Goal: Information Seeking & Learning: Learn about a topic

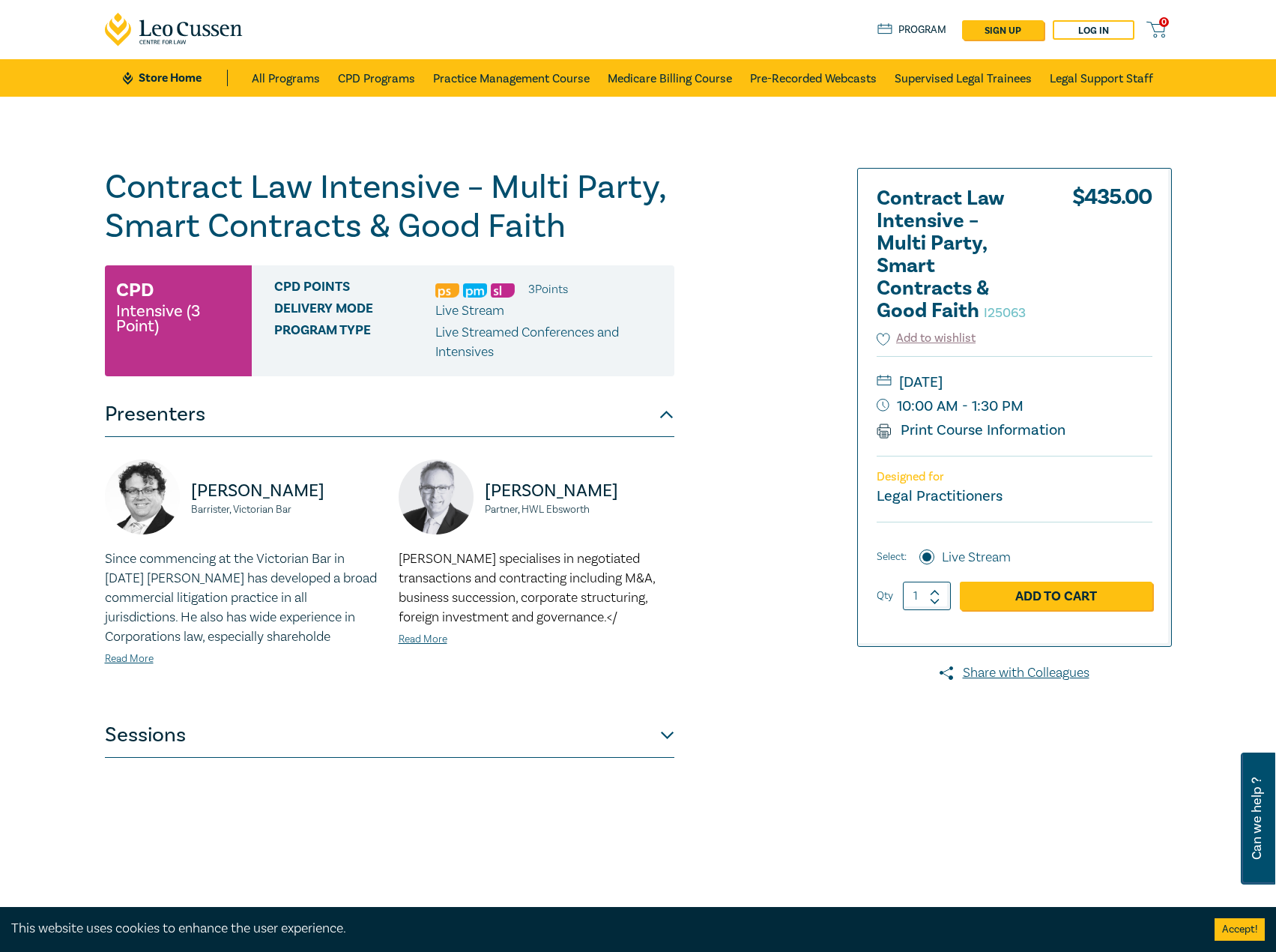
click at [648, 747] on button "Sessions" at bounding box center [389, 735] width 569 height 45
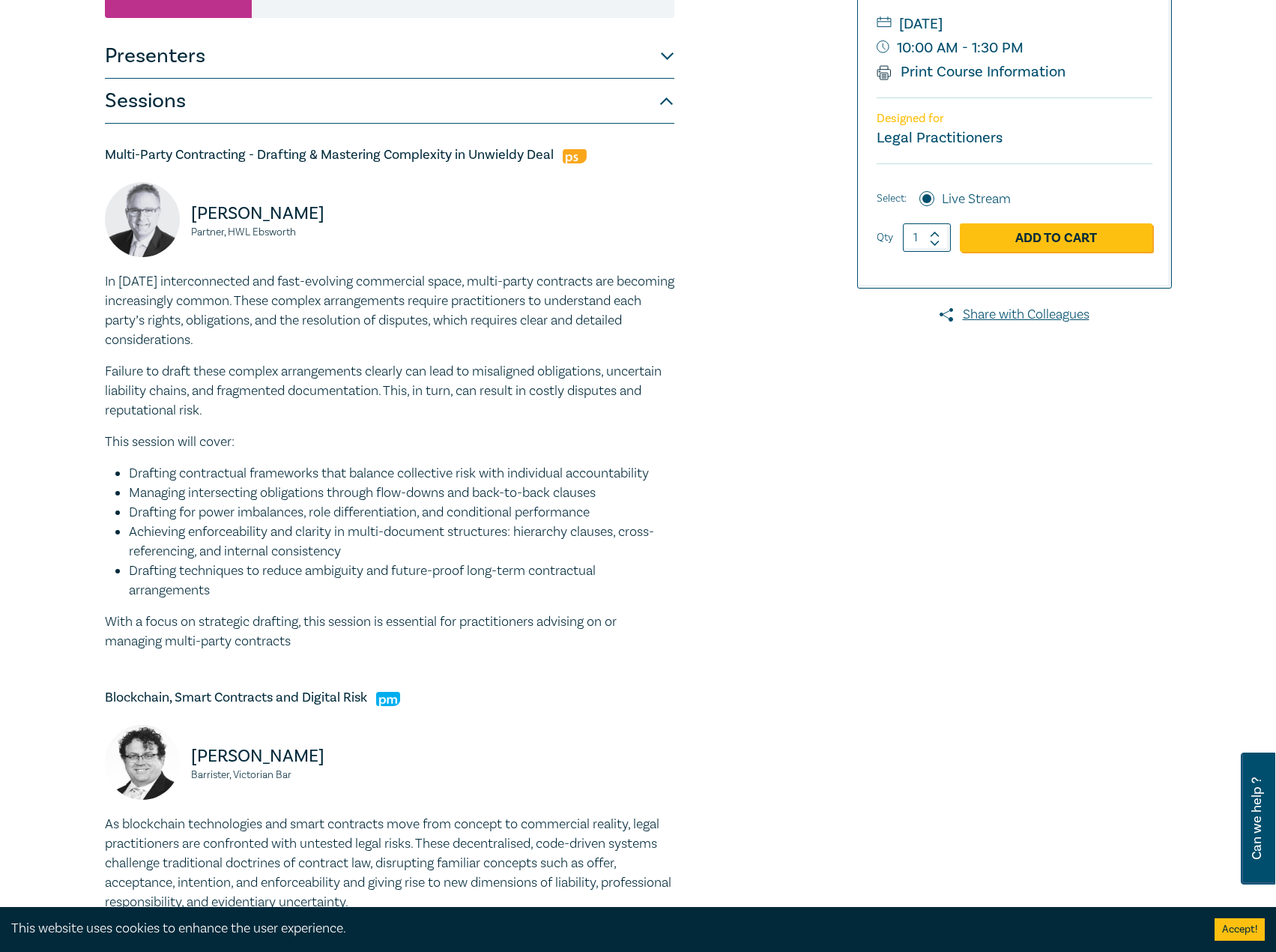
scroll to position [150, 0]
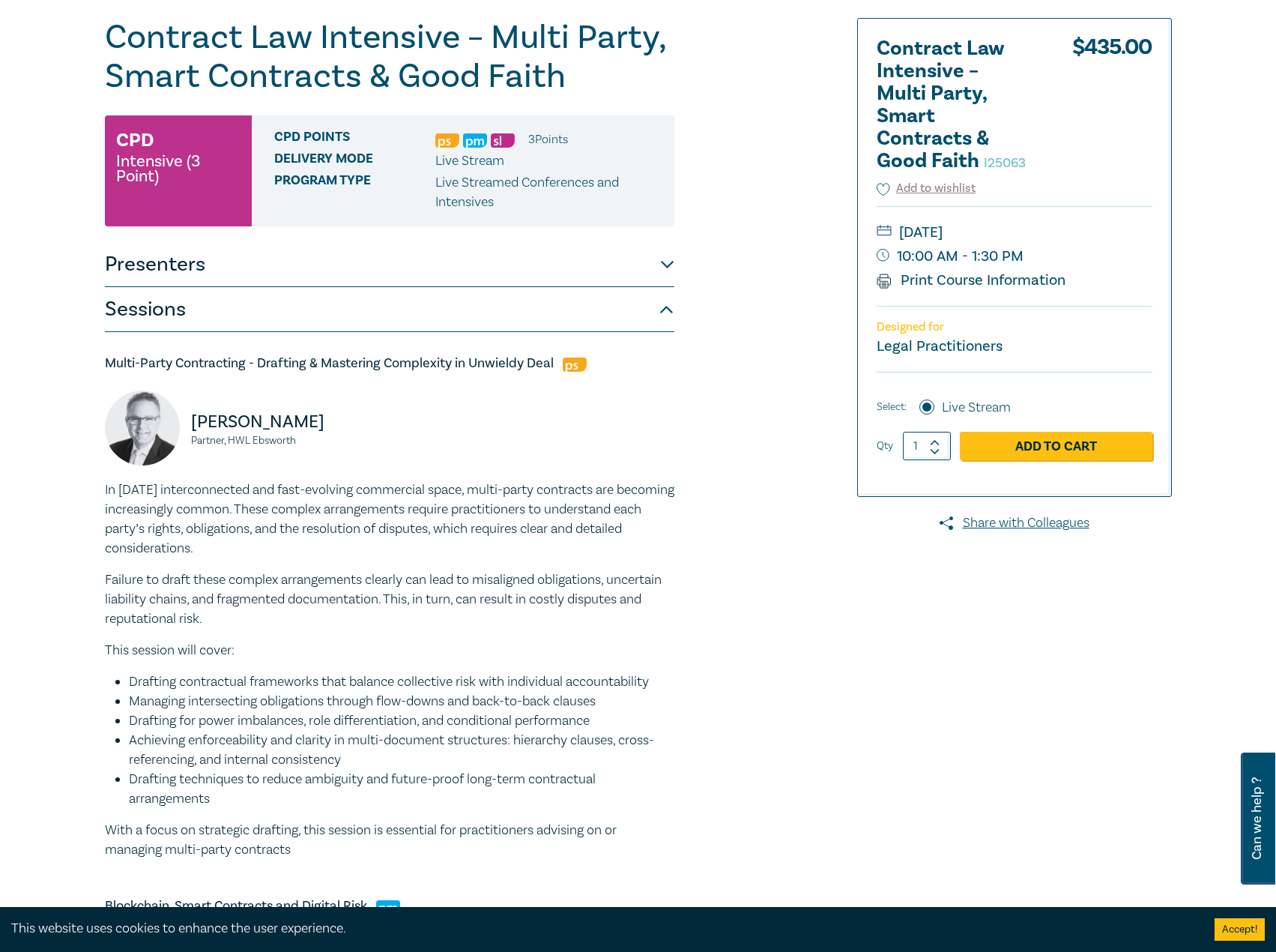
click at [336, 516] on p "In [DATE] interconnected and fast-evolving commercial space, multi-party contra…" at bounding box center [389, 519] width 569 height 78
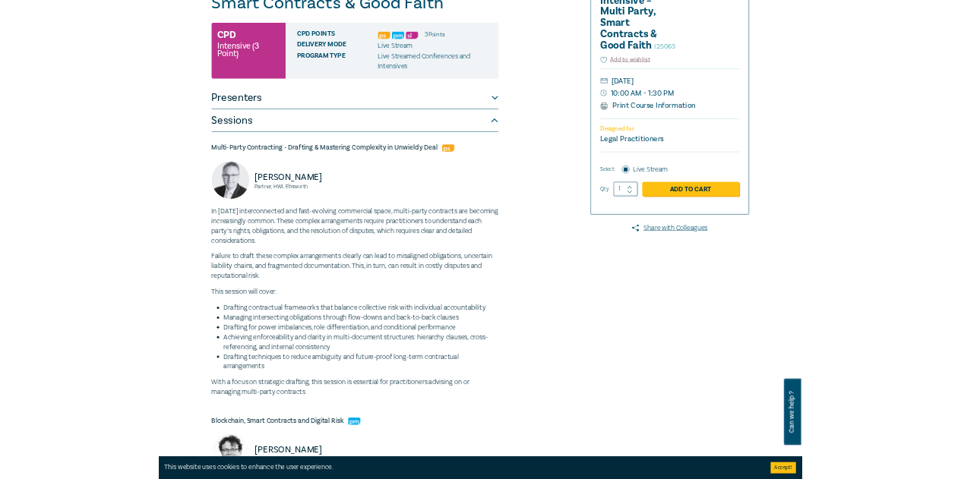
scroll to position [0, 0]
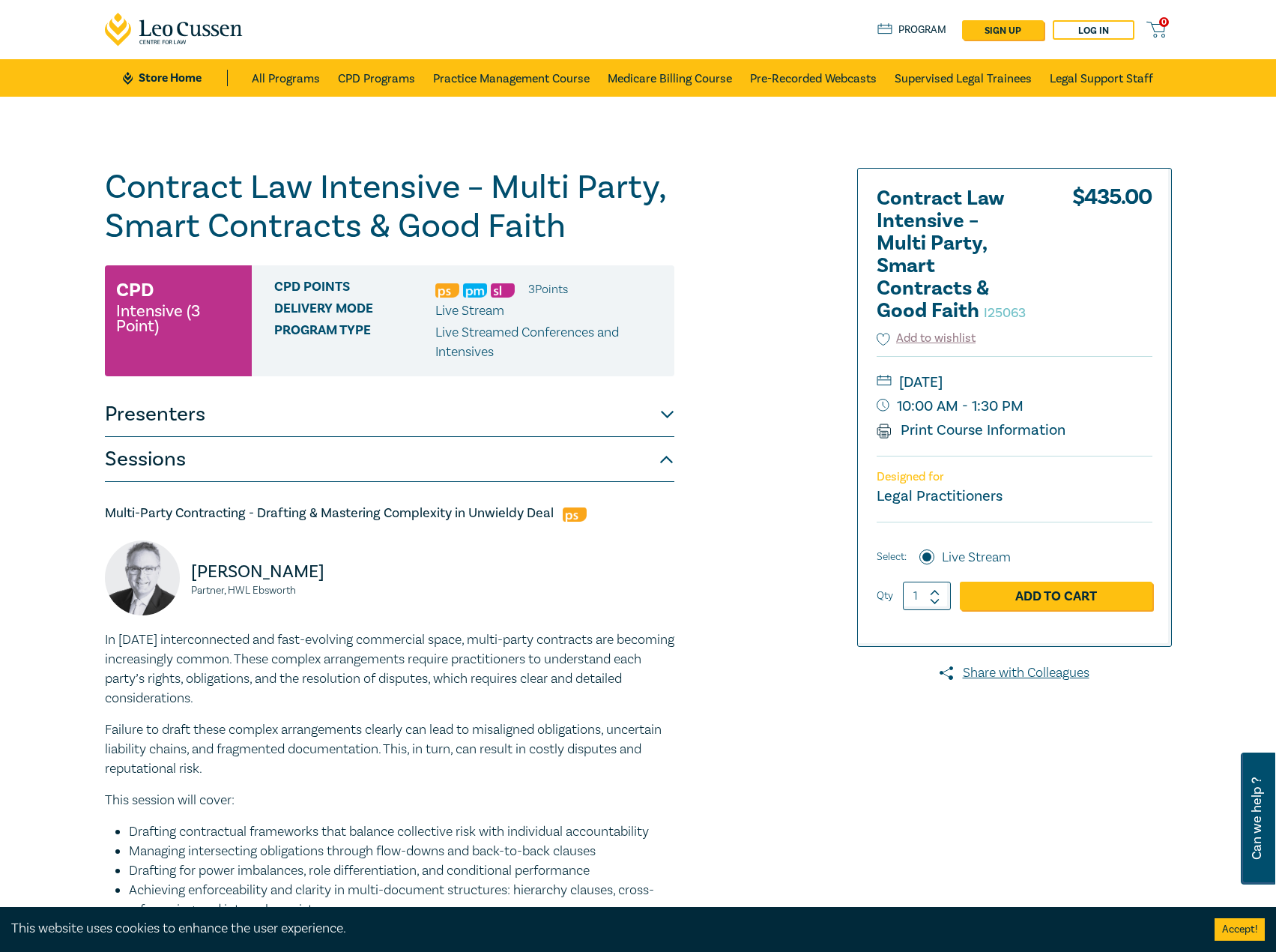
click at [468, 405] on button "Presenters" at bounding box center [389, 414] width 569 height 45
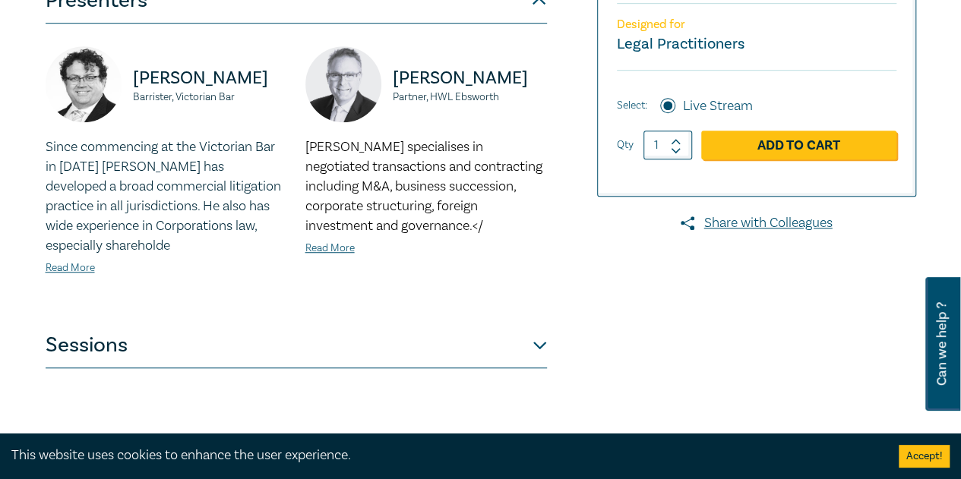
click at [235, 344] on button "Sessions" at bounding box center [296, 346] width 501 height 46
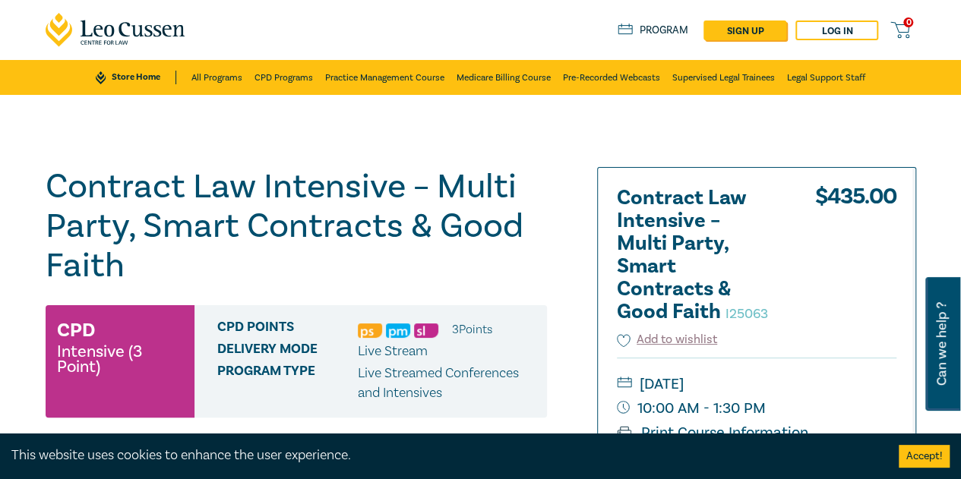
click at [129, 58] on link at bounding box center [116, 30] width 141 height 60
click at [130, 69] on ul "Store Home All Programs CPD Programs Practice Management Course Medicare Billin…" at bounding box center [480, 77] width 769 height 35
click at [167, 89] on ul "Store Home All Programs CPD Programs Practice Management Course Medicare Billin…" at bounding box center [480, 77] width 769 height 35
click at [144, 77] on link "Store Home" at bounding box center [136, 78] width 80 height 14
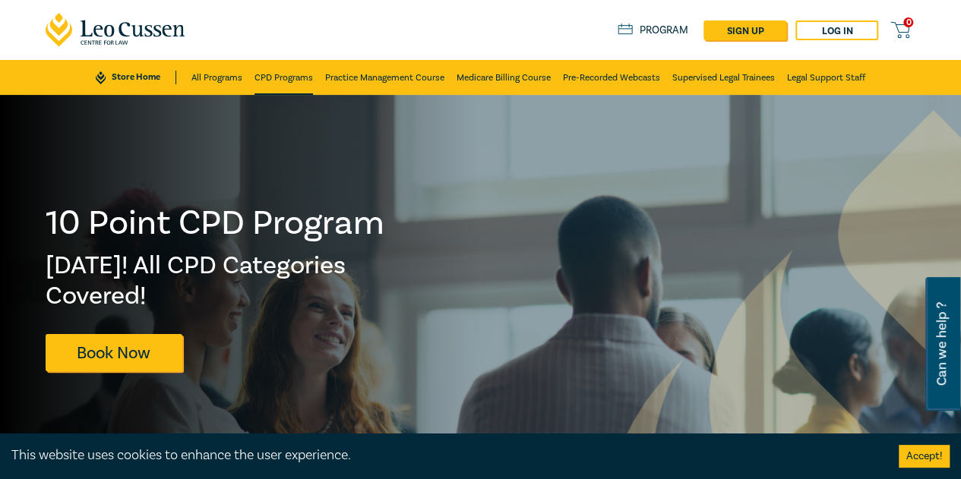
click at [292, 69] on link "CPD Programs" at bounding box center [283, 77] width 58 height 35
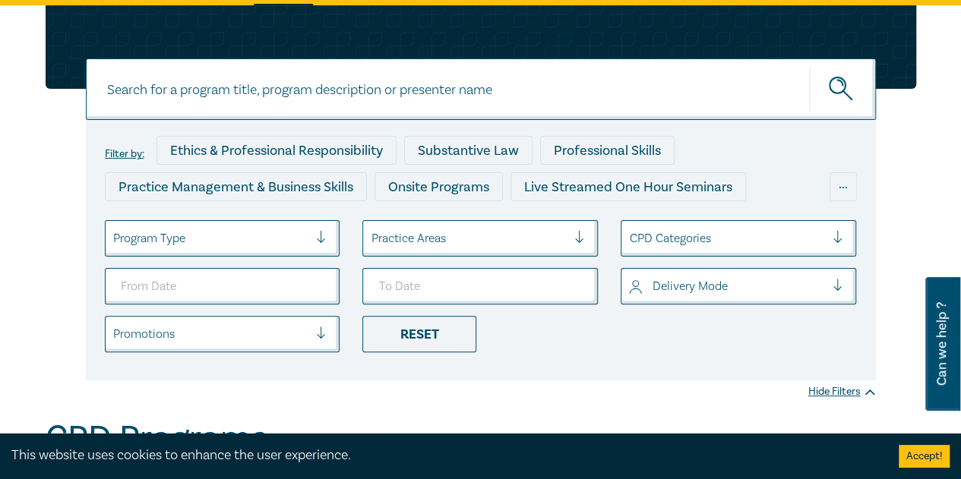
scroll to position [76, 0]
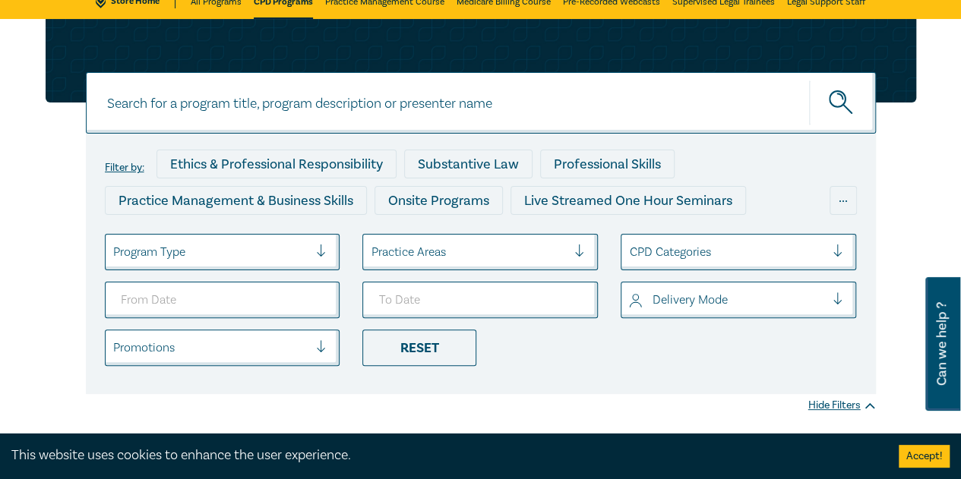
paste input "https://store.leocussen.edu.au/product/agribusiness-and-rural-law-intensive-i25…"
type input "https://store.leocussen.edu.au/product/agribusiness-and-rural-law-intensive-i25…"
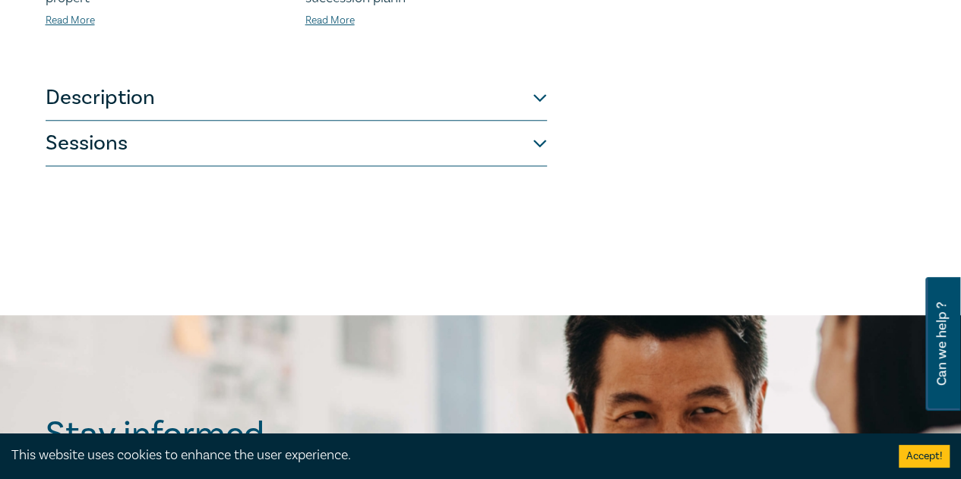
click at [401, 75] on button "Description" at bounding box center [296, 98] width 501 height 46
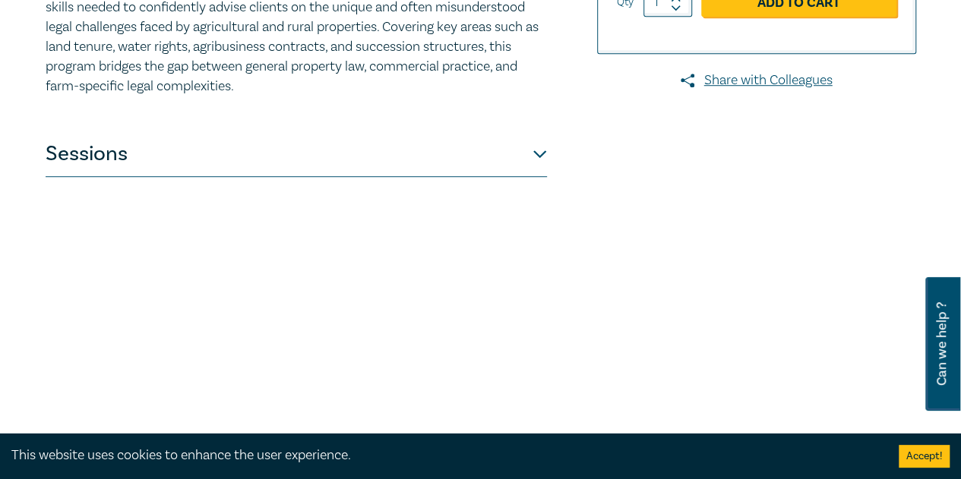
click at [256, 161] on button "Sessions" at bounding box center [296, 154] width 501 height 46
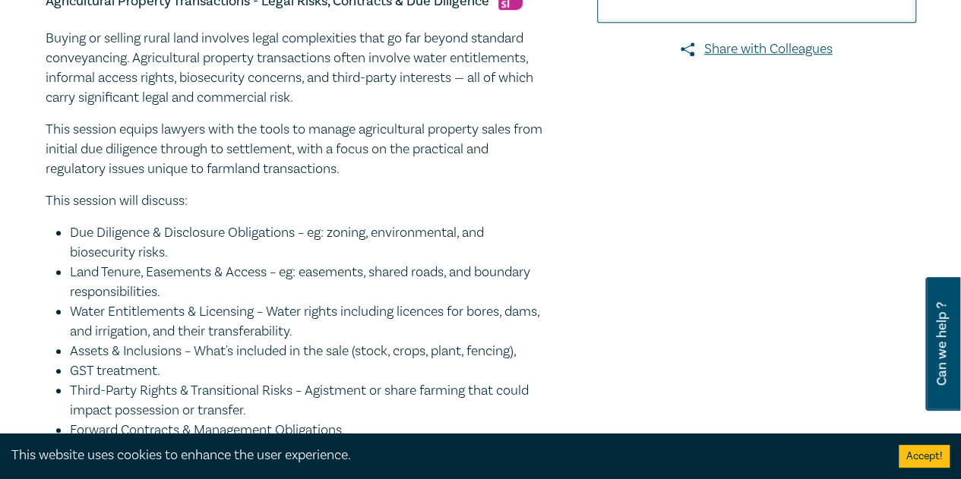
scroll to position [302, 0]
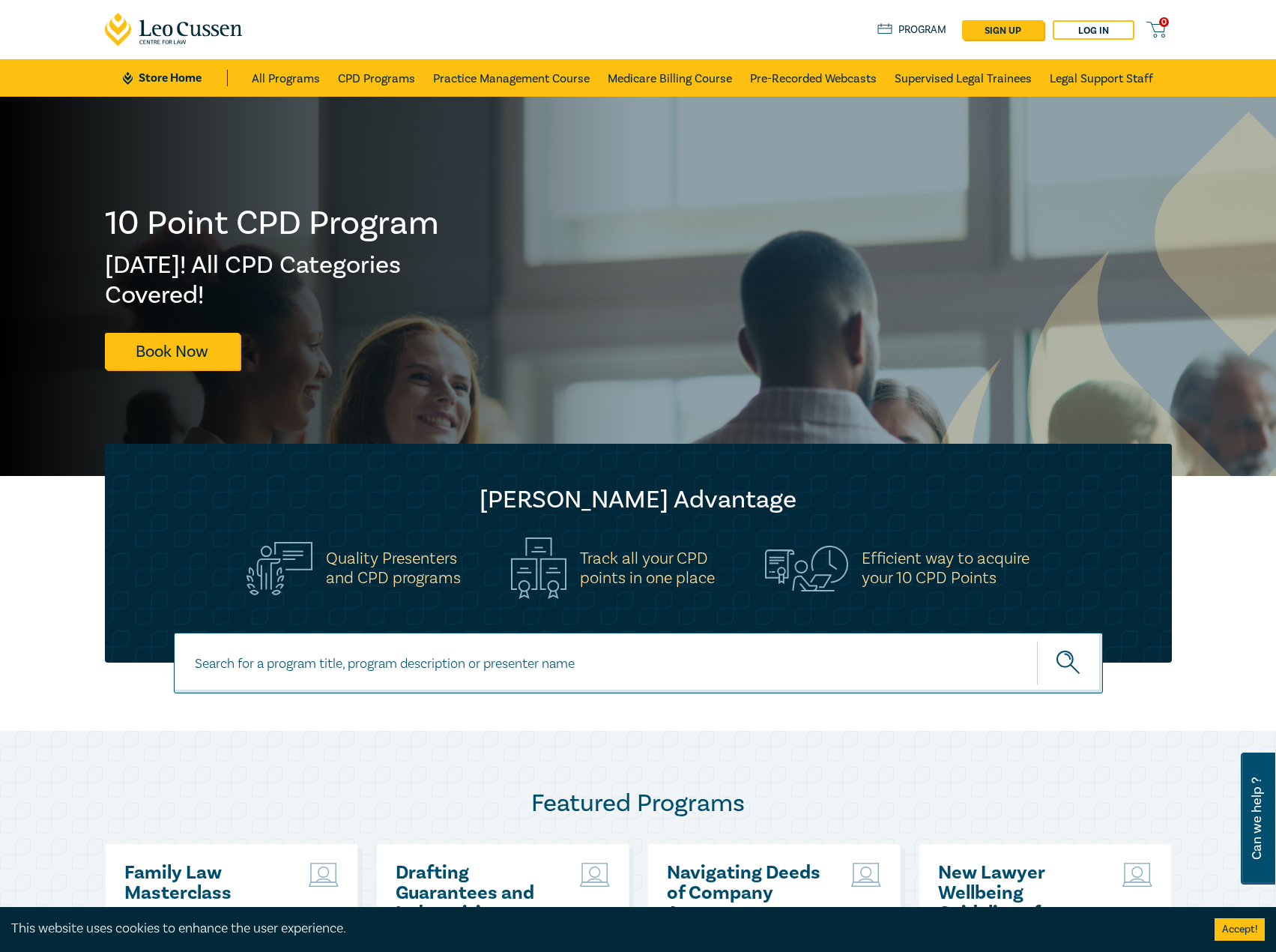
click at [413, 678] on input at bounding box center [638, 663] width 930 height 61
click at [410, 662] on input at bounding box center [638, 663] width 930 height 61
type input "s26302"
click at [1037, 640] on button "submit" at bounding box center [1070, 663] width 66 height 45
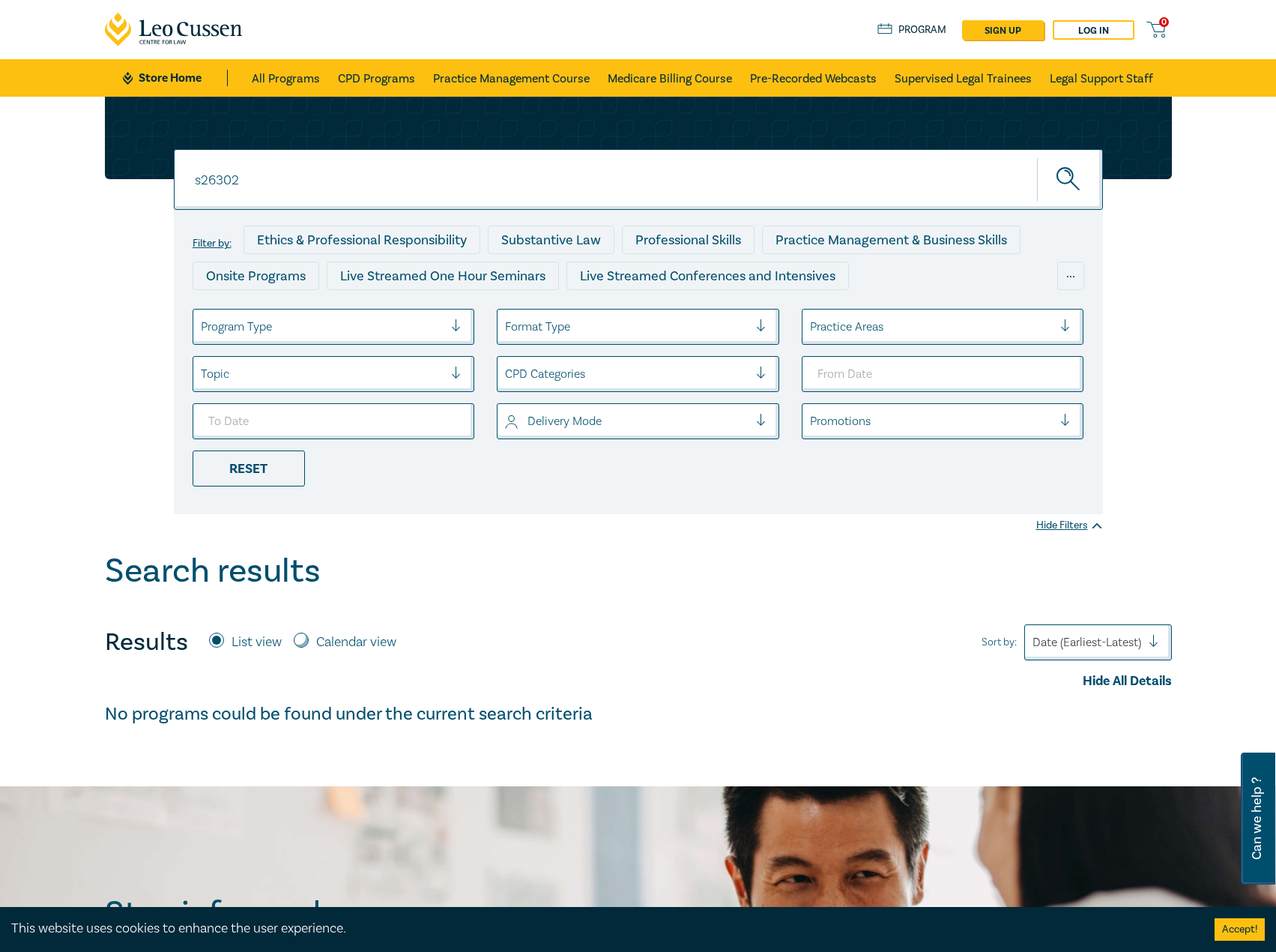
click at [338, 180] on input "s26302" at bounding box center [638, 180] width 930 height 61
click at [1037, 157] on button "submit" at bounding box center [1070, 180] width 66 height 45
click at [372, 72] on link "CPD Programs" at bounding box center [377, 78] width 77 height 37
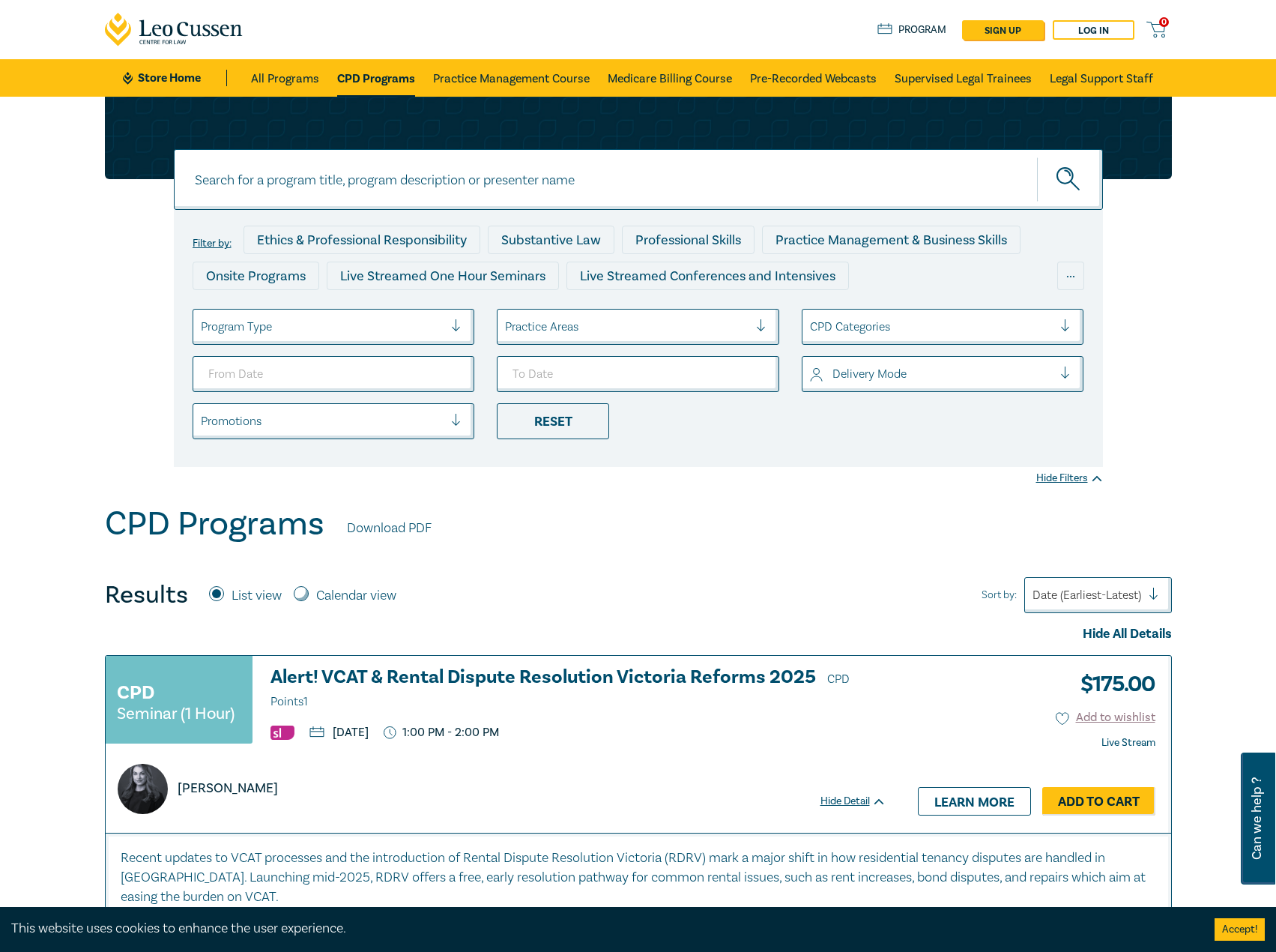
click at [422, 184] on input at bounding box center [638, 180] width 930 height 61
type input "s26302"
click at [1037, 157] on button "submit" at bounding box center [1070, 180] width 66 height 45
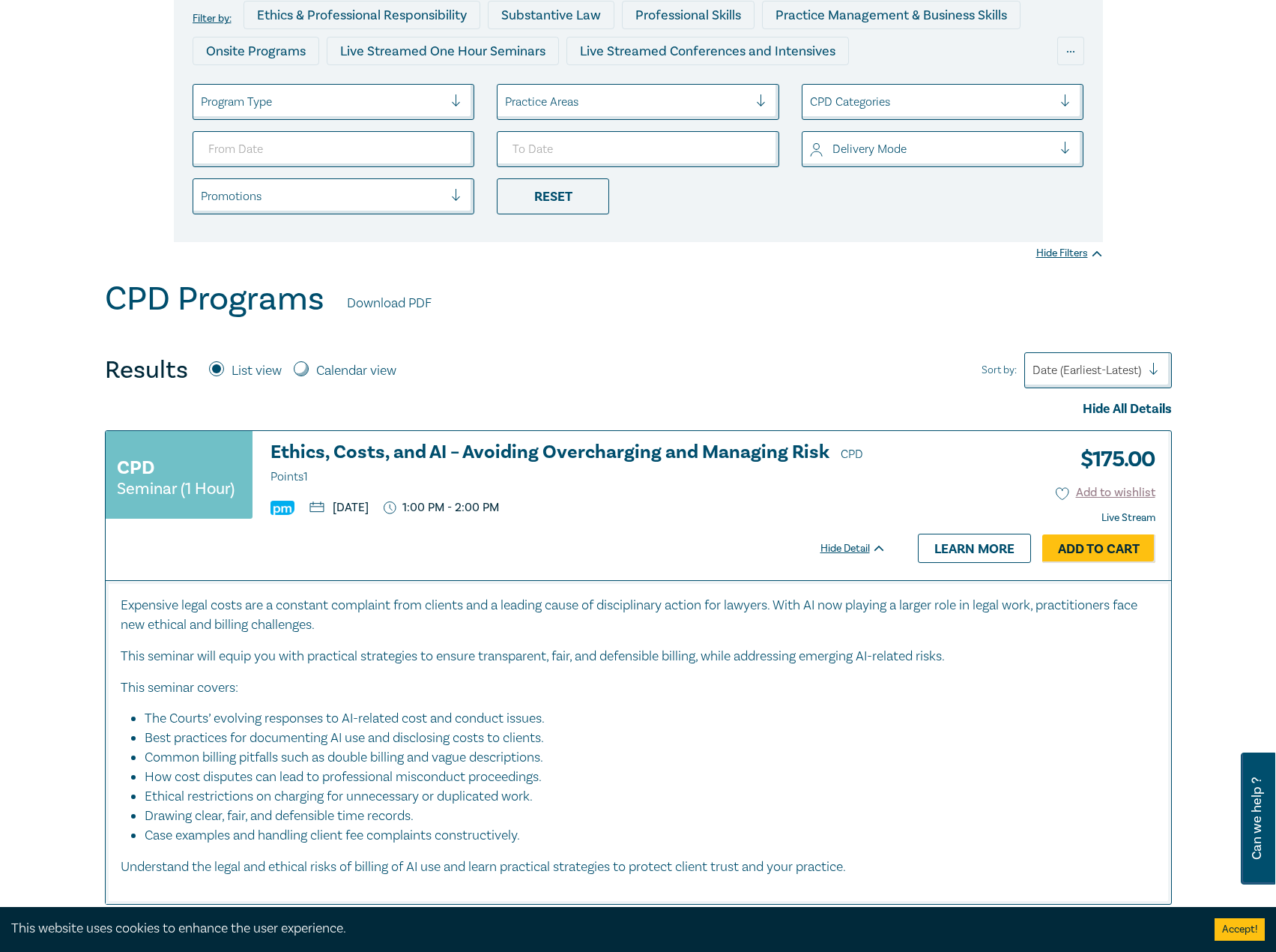
click at [517, 446] on h3 "Ethics, Costs, and AI – Avoiding Overcharging and Managing Risk CPD Points 1" at bounding box center [578, 465] width 616 height 45
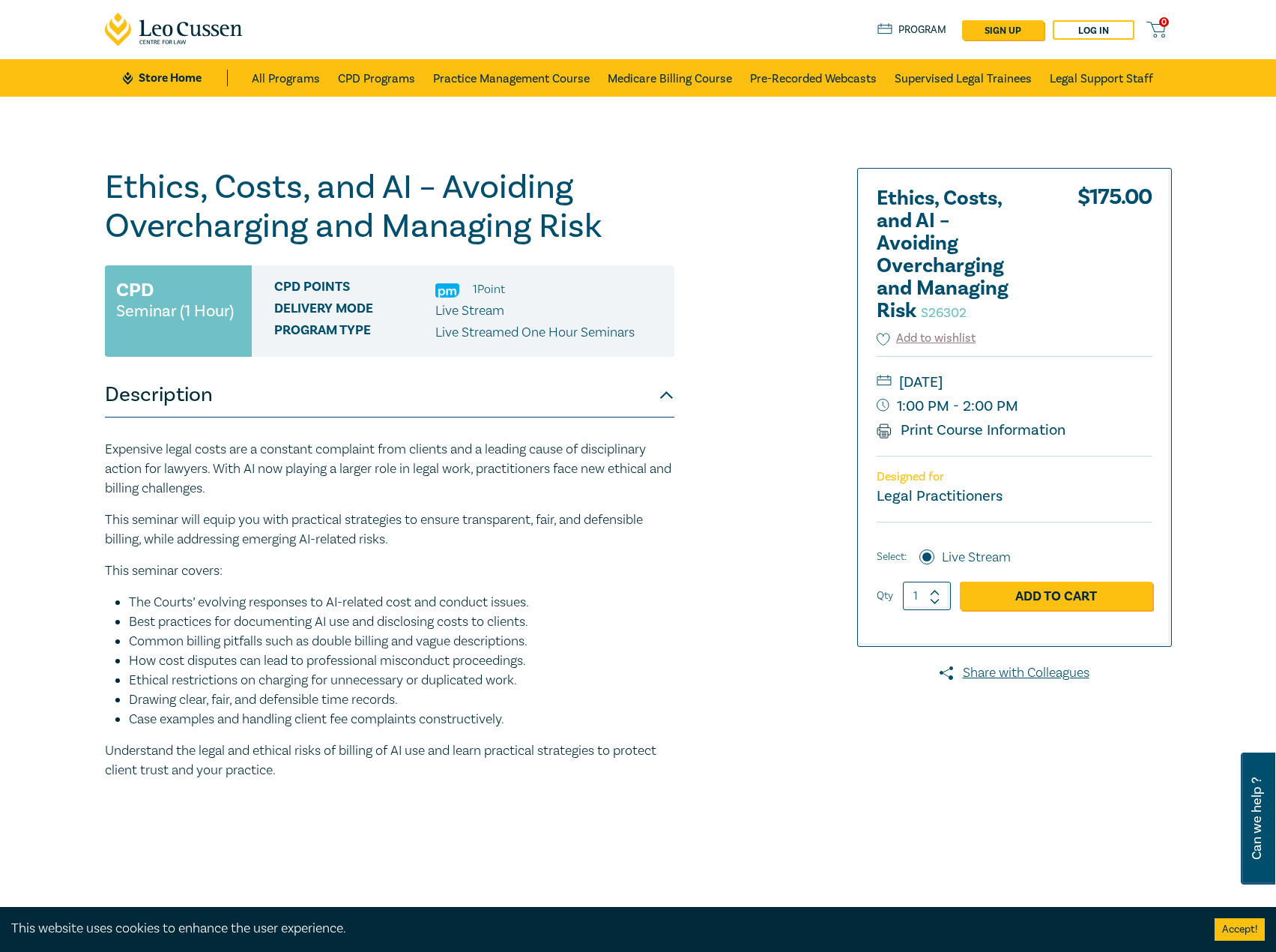
scroll to position [75, 0]
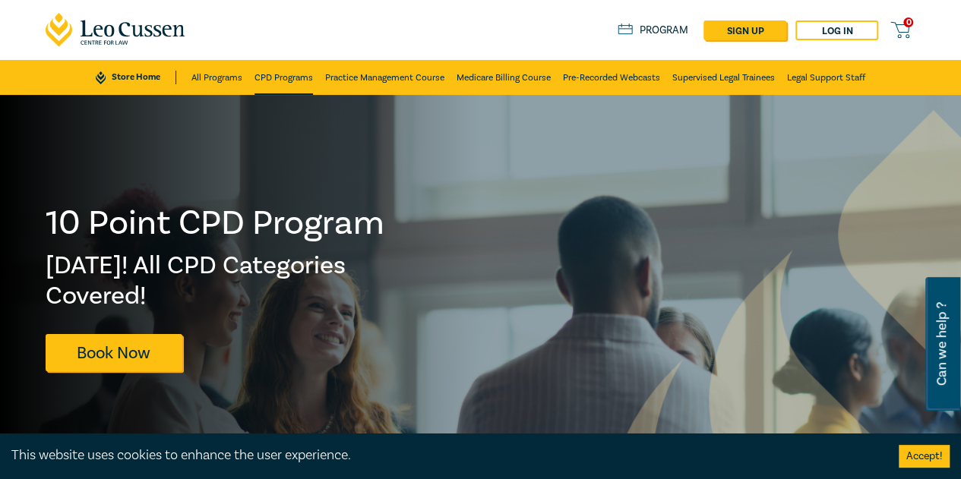
click at [270, 75] on link "CPD Programs" at bounding box center [283, 77] width 58 height 35
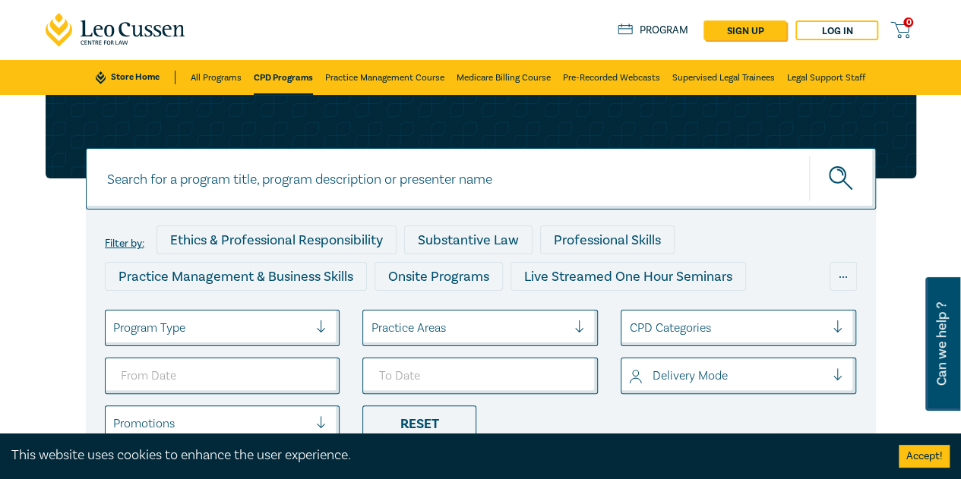
click at [348, 182] on input at bounding box center [481, 179] width 790 height 62
type input "s26302"
click at [809, 156] on button "submit" at bounding box center [842, 179] width 67 height 46
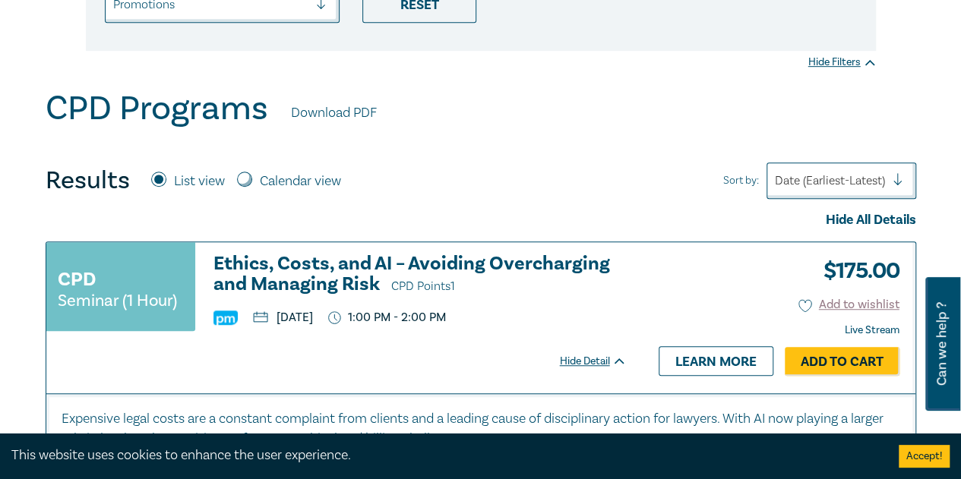
click at [278, 272] on h3 "Ethics, Costs, and AI – Avoiding Overcharging and Managing Risk CPD Points 1" at bounding box center [419, 275] width 413 height 43
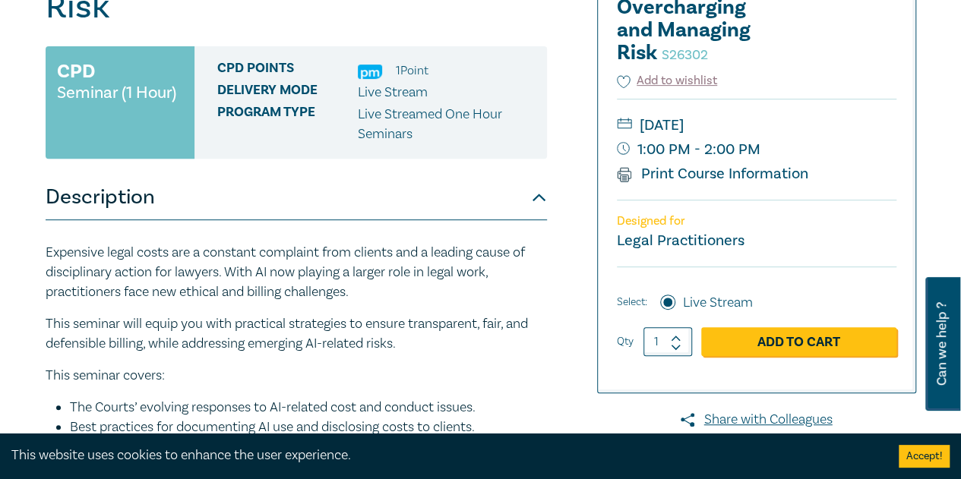
scroll to position [248, 0]
